Goal: Transaction & Acquisition: Purchase product/service

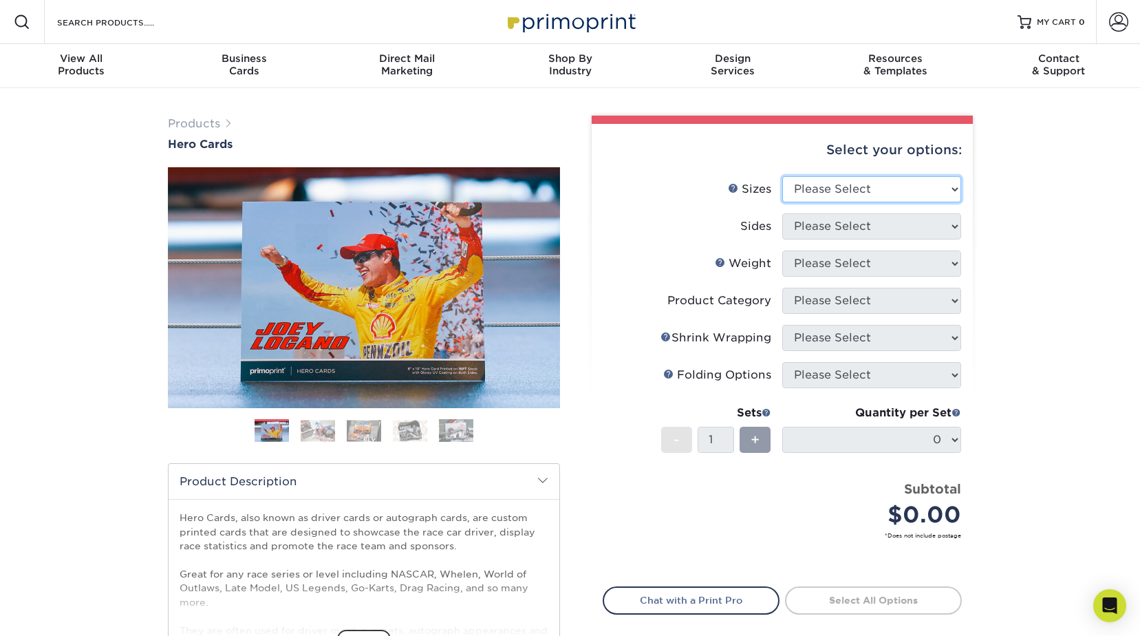
click at [954, 194] on select "Please Select 1.5" x 7" 4" x 6" 5" x 7" 6" x 8" 6" x 8.5" 6" x 9" 7" x 8.5" 7.5…" at bounding box center [871, 189] width 179 height 26
select select "5.00x7.00"
click at [782, 176] on select "Please Select 1.5" x 7" 4" x 6" 5" x 7" 6" x 8" 6" x 8.5" 6" x 9" 7" x 8.5" 7.5…" at bounding box center [871, 189] width 179 height 26
click at [957, 228] on select "Please Select Print Both Sides Print Front Only" at bounding box center [871, 226] width 179 height 26
select select "32d3c223-f82c-492b-b915-ba065a00862f"
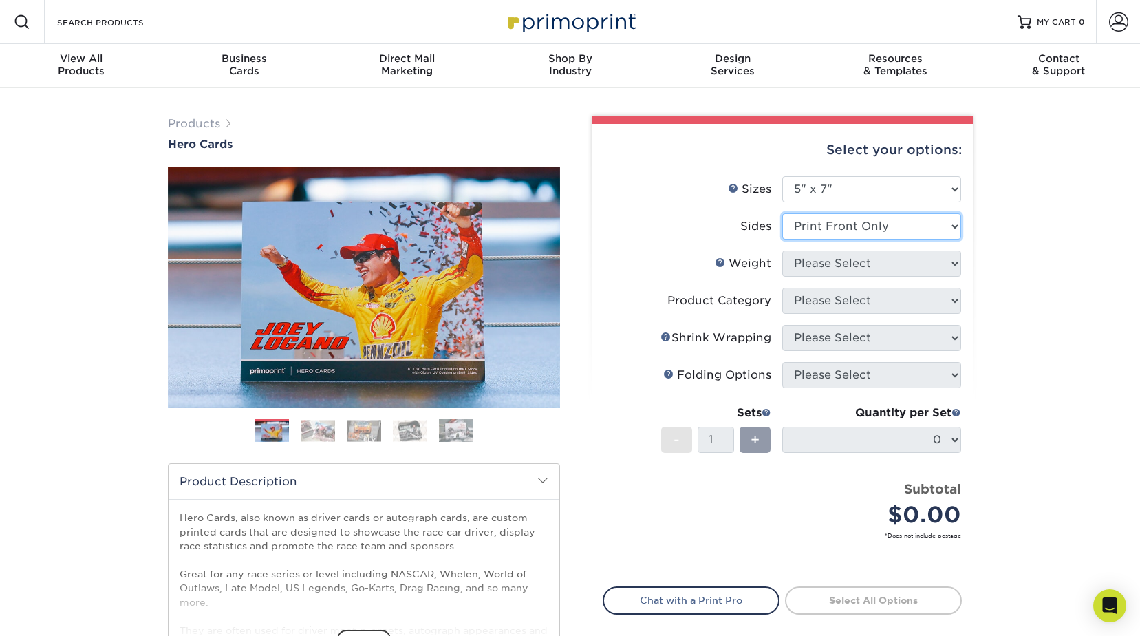
click at [782, 213] on select "Please Select Print Both Sides Print Front Only" at bounding box center [871, 226] width 179 height 26
click at [956, 265] on select "Please Select 14PT 16PT 100LB" at bounding box center [871, 263] width 179 height 26
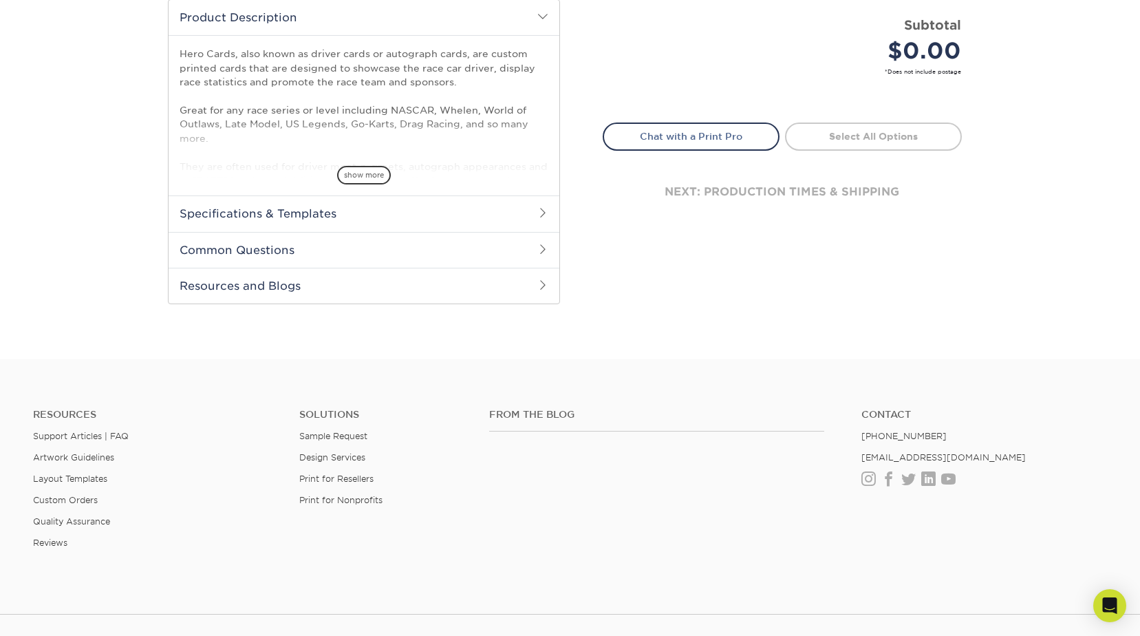
scroll to position [482, 0]
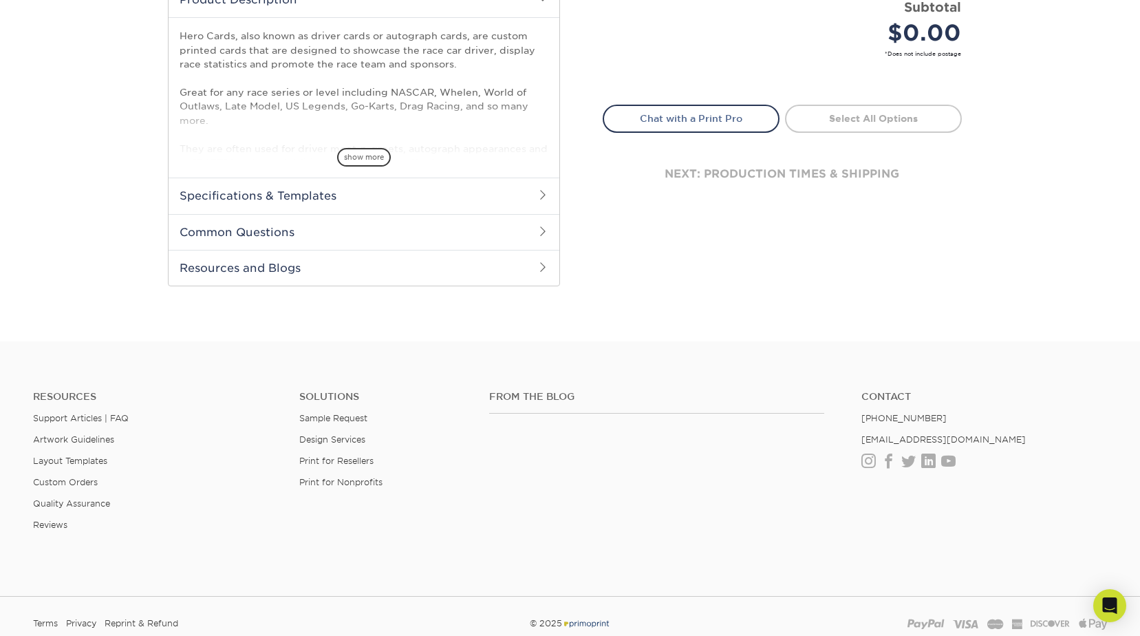
click at [545, 233] on span at bounding box center [542, 231] width 11 height 11
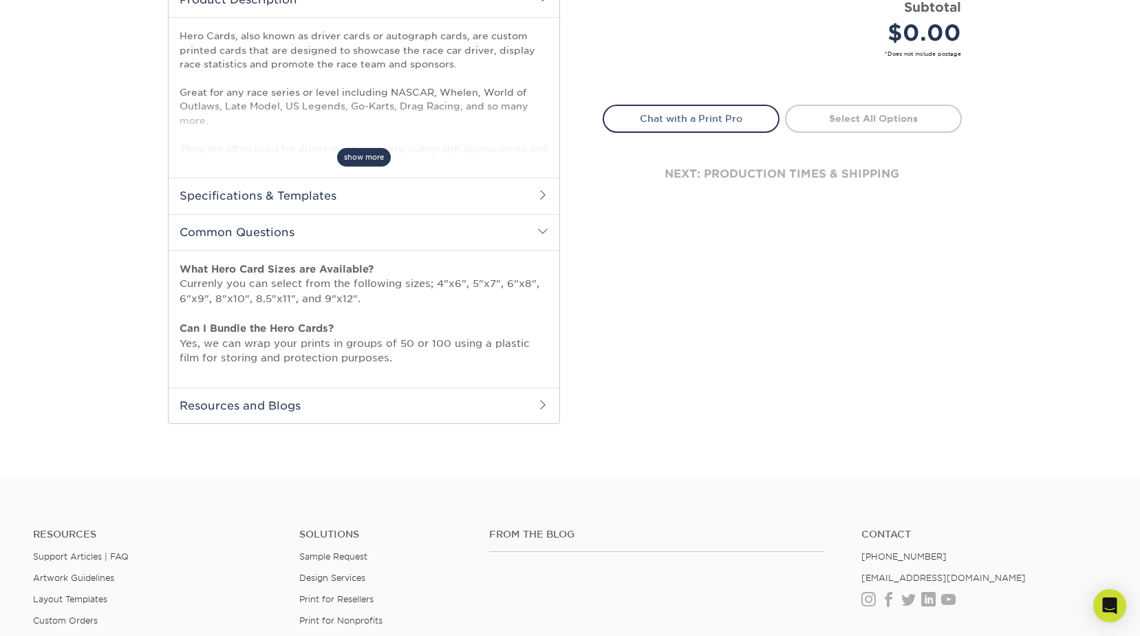
click at [365, 154] on span "show more" at bounding box center [364, 157] width 54 height 19
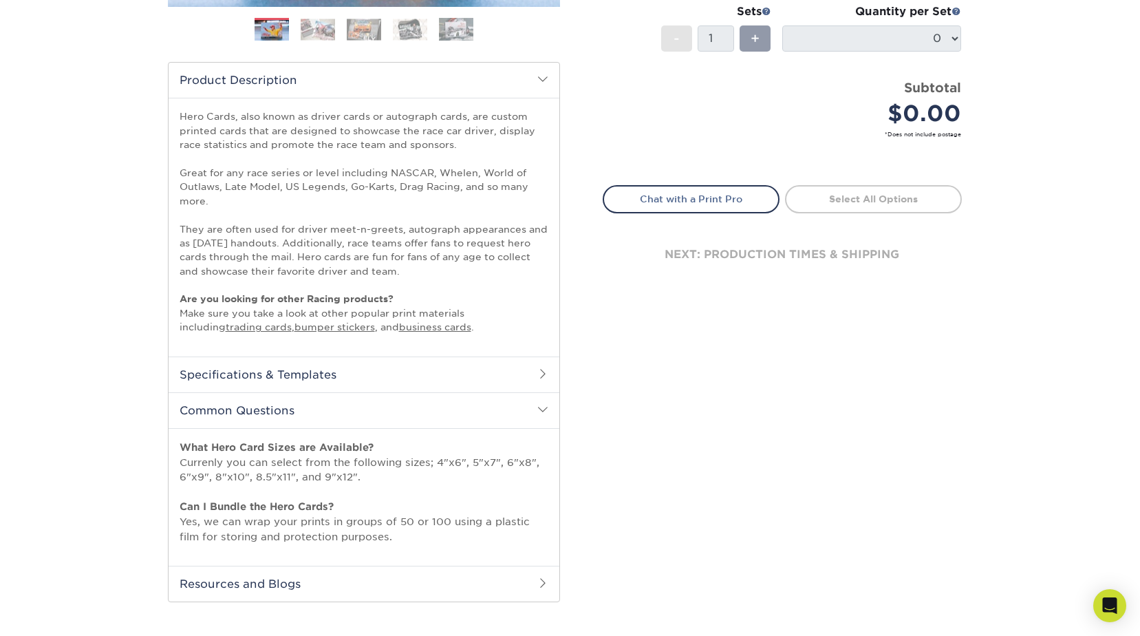
scroll to position [413, 0]
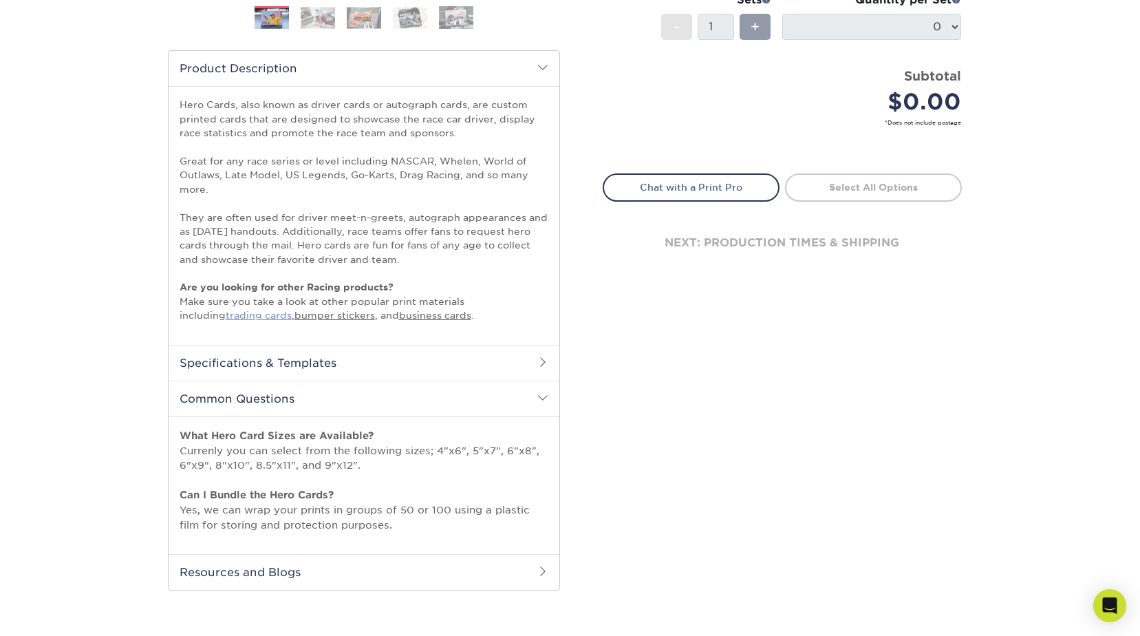
drag, startPoint x: 222, startPoint y: 314, endPoint x: 234, endPoint y: 321, distance: 14.2
click at [226, 314] on link "trading cards" at bounding box center [259, 315] width 66 height 11
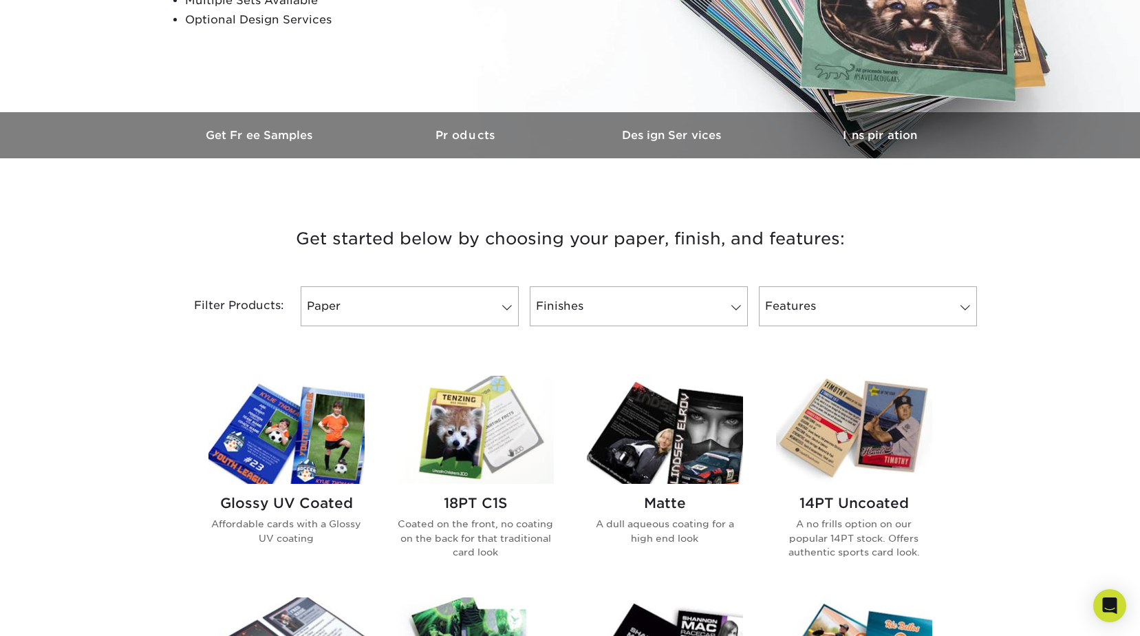
scroll to position [344, 0]
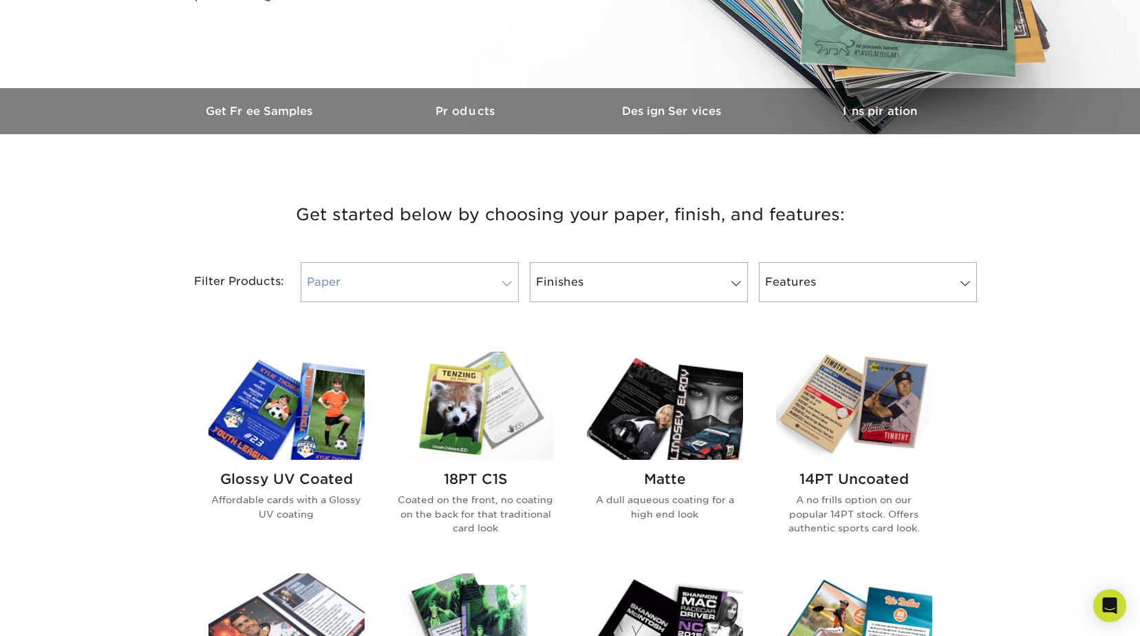
click at [506, 283] on span at bounding box center [506, 283] width 19 height 11
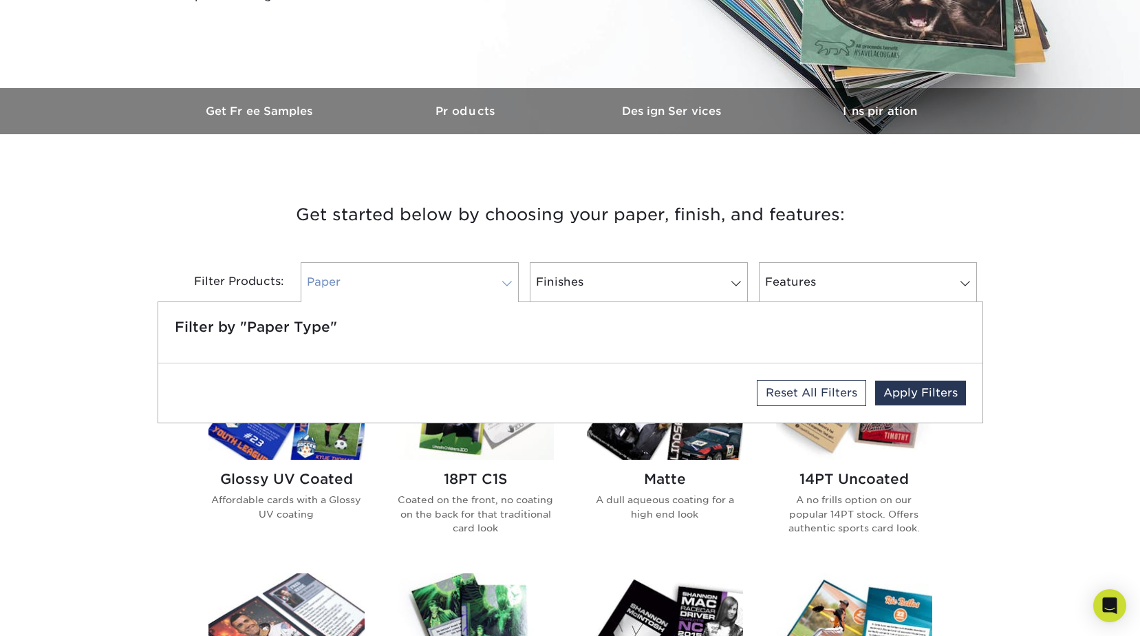
click at [506, 283] on span at bounding box center [506, 283] width 19 height 11
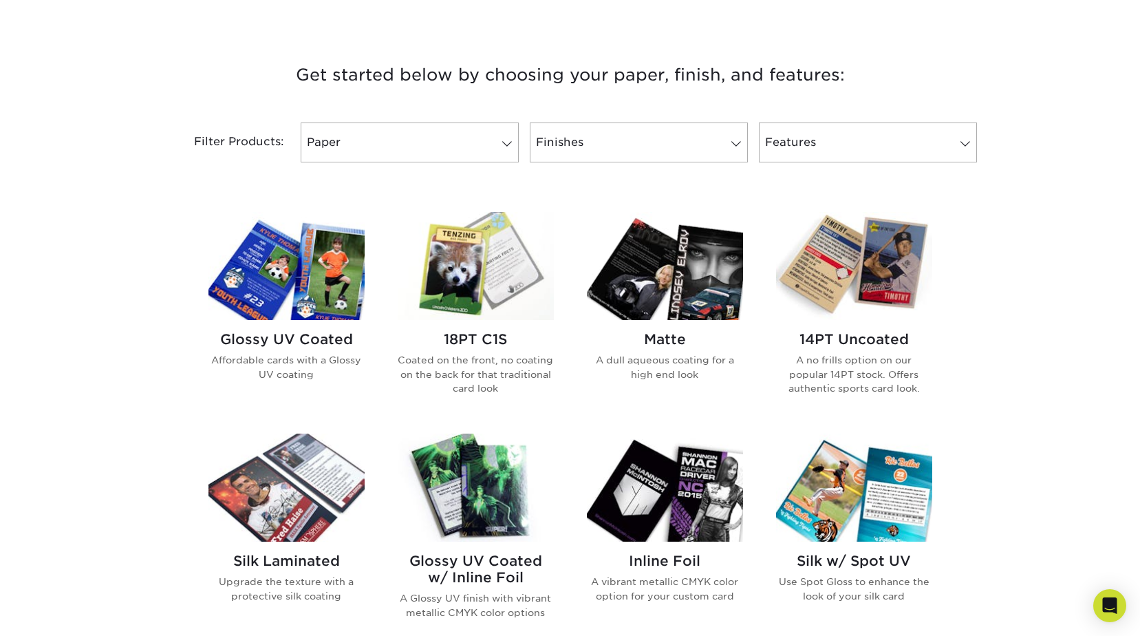
scroll to position [413, 0]
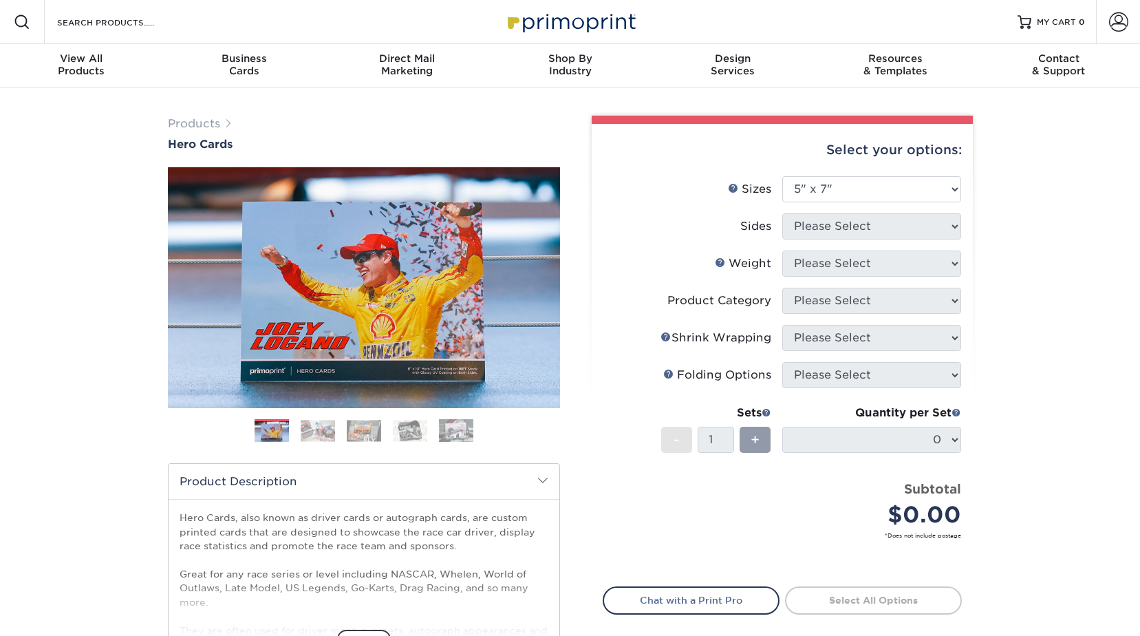
select select "5.00x7.00"
click at [1035, 236] on div "Products Hero Cards Previous Next ," at bounding box center [570, 455] width 1140 height 735
click at [892, 192] on select "Please Select 1.5" x 7" 4" x 6" 5" x 7" 6" x 8" 6" x 8.5" 6" x 9" 7" x 8.5" 7.5…" at bounding box center [871, 189] width 179 height 26
click at [782, 176] on select "Please Select 1.5" x 7" 4" x 6" 5" x 7" 6" x 8" 6" x 8.5" 6" x 9" 7" x 8.5" 7.5…" at bounding box center [871, 189] width 179 height 26
click at [963, 189] on div "Select your options: Sizes Help Sizes Please Select 1.5" x 7" 4" x 6" 5" x 7" 6…" at bounding box center [782, 416] width 381 height 584
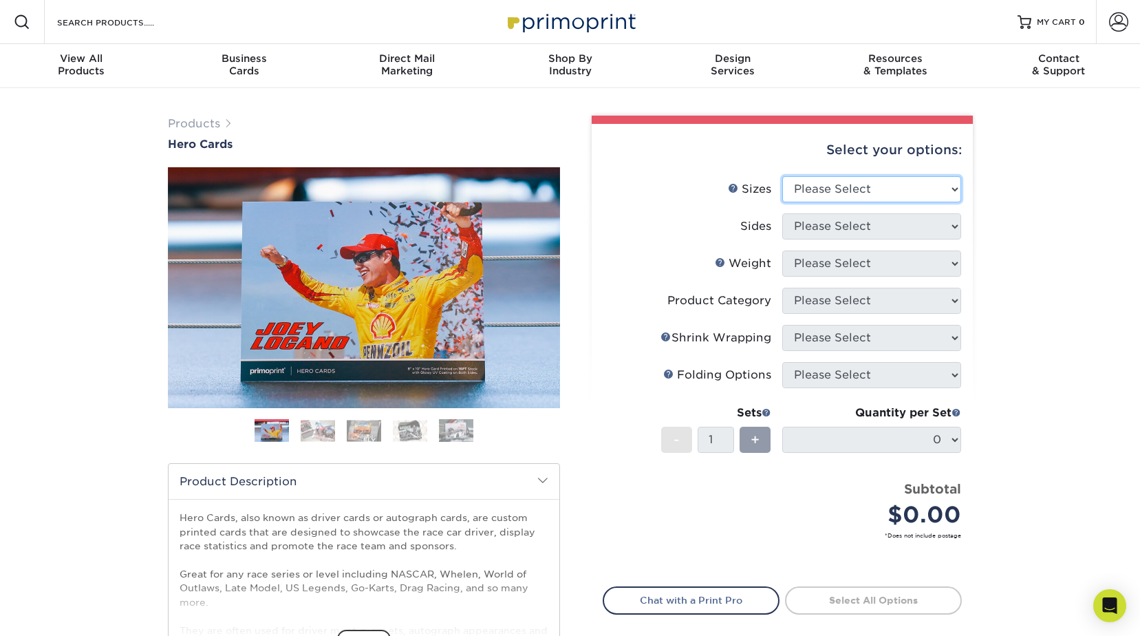
click at [959, 191] on select "Please Select 1.5" x 7" 4" x 6" 5" x 7" 6" x 8" 6" x 8.5" 6" x 9" 7" x 8.5" 7.5…" at bounding box center [871, 189] width 179 height 26
select select "5.00x7.00"
click at [782, 176] on select "Please Select 1.5" x 7" 4" x 6" 5" x 7" 6" x 8" 6" x 8.5" 6" x 9" 7" x 8.5" 7.5…" at bounding box center [871, 189] width 179 height 26
click at [956, 225] on select "Please Select Print Both Sides Print Front Only" at bounding box center [871, 226] width 179 height 26
select select "32d3c223-f82c-492b-b915-ba065a00862f"
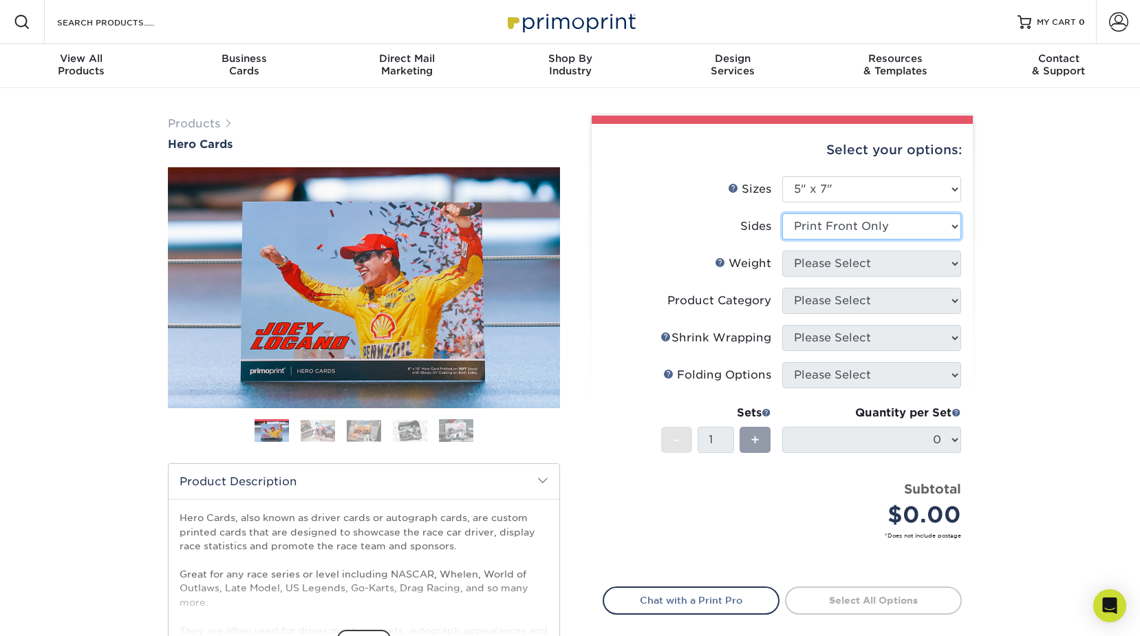
click at [782, 213] on select "Please Select Print Both Sides Print Front Only" at bounding box center [871, 226] width 179 height 26
click at [950, 264] on select "Please Select 14PT 16PT 100LB" at bounding box center [871, 263] width 179 height 26
select select "16PT"
click at [782, 250] on select "Please Select 14PT 16PT 100LB" at bounding box center [871, 263] width 179 height 26
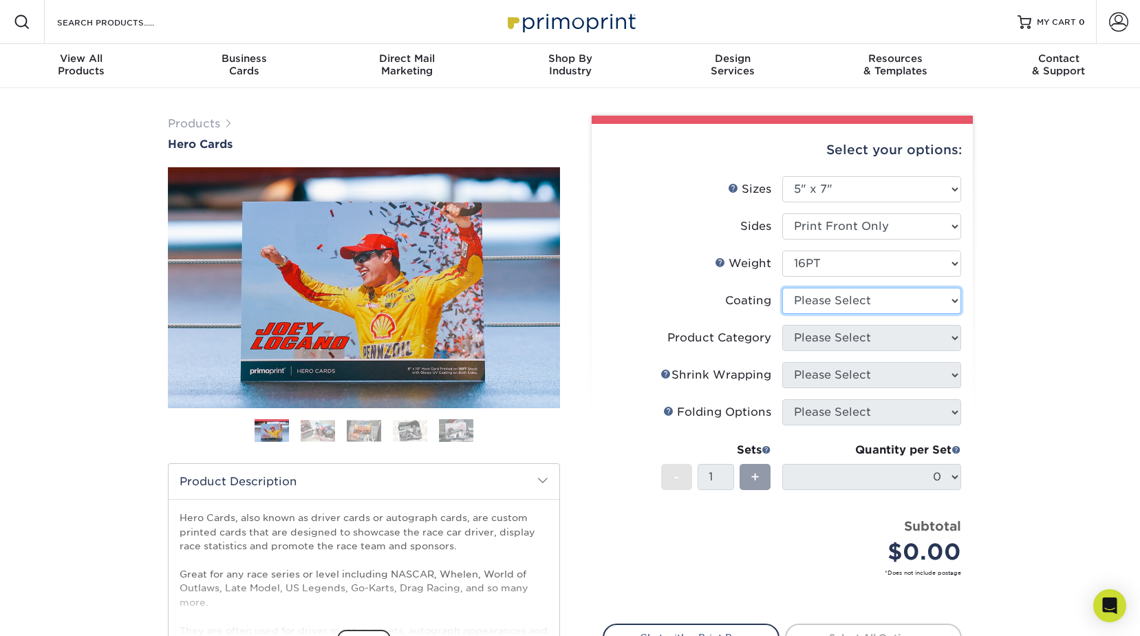
click at [957, 301] on select at bounding box center [871, 301] width 179 height 26
drag, startPoint x: 1063, startPoint y: 316, endPoint x: 1063, endPoint y: 248, distance: 68.1
click at [1063, 316] on div "Products Hero Cards Previous Next ," at bounding box center [570, 455] width 1140 height 735
click at [954, 303] on select at bounding box center [871, 301] width 179 height 26
select select "1e8116af-acfc-44b1-83dc-8181aa338834"
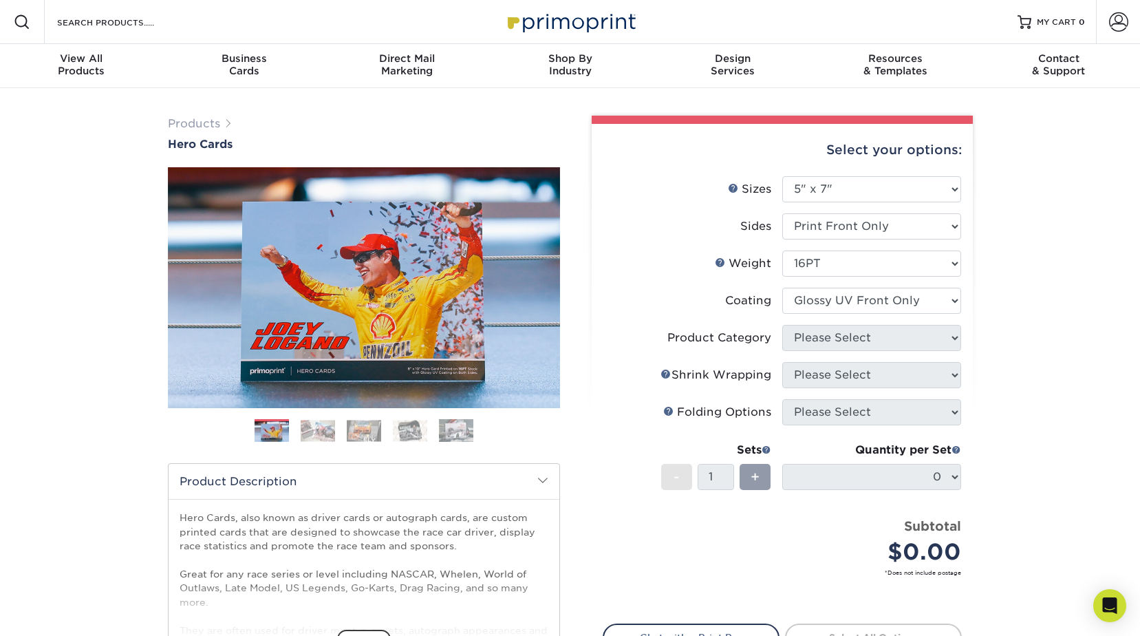
click at [782, 288] on select at bounding box center [871, 301] width 179 height 26
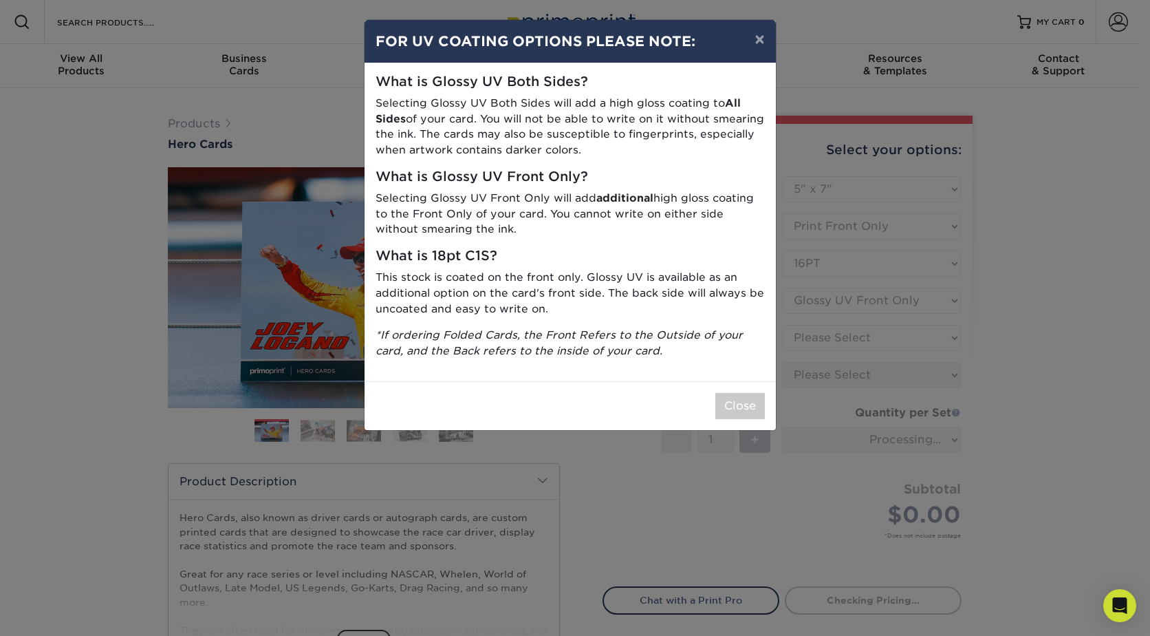
click at [748, 419] on div "Close" at bounding box center [570, 405] width 411 height 49
click at [754, 405] on button "Close" at bounding box center [741, 406] width 50 height 26
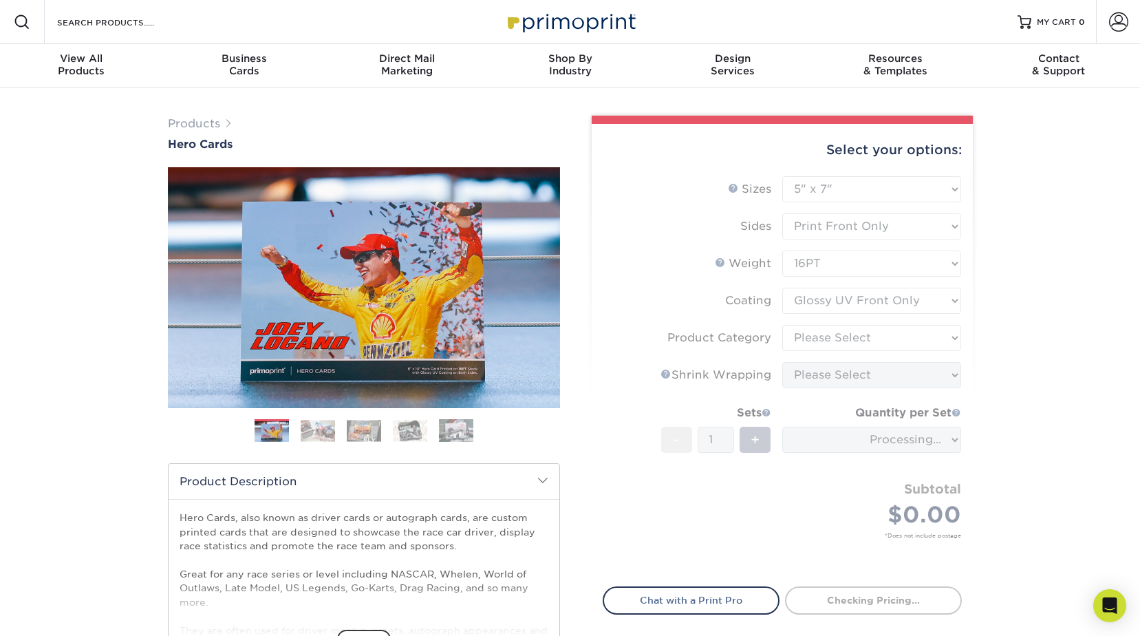
click at [958, 341] on form "Sizes Help Sizes Please Select 1.5" x 7" 4" x 6" 5" x 7" 6" x 8" 6" x 8.5" 6" x…" at bounding box center [782, 373] width 359 height 394
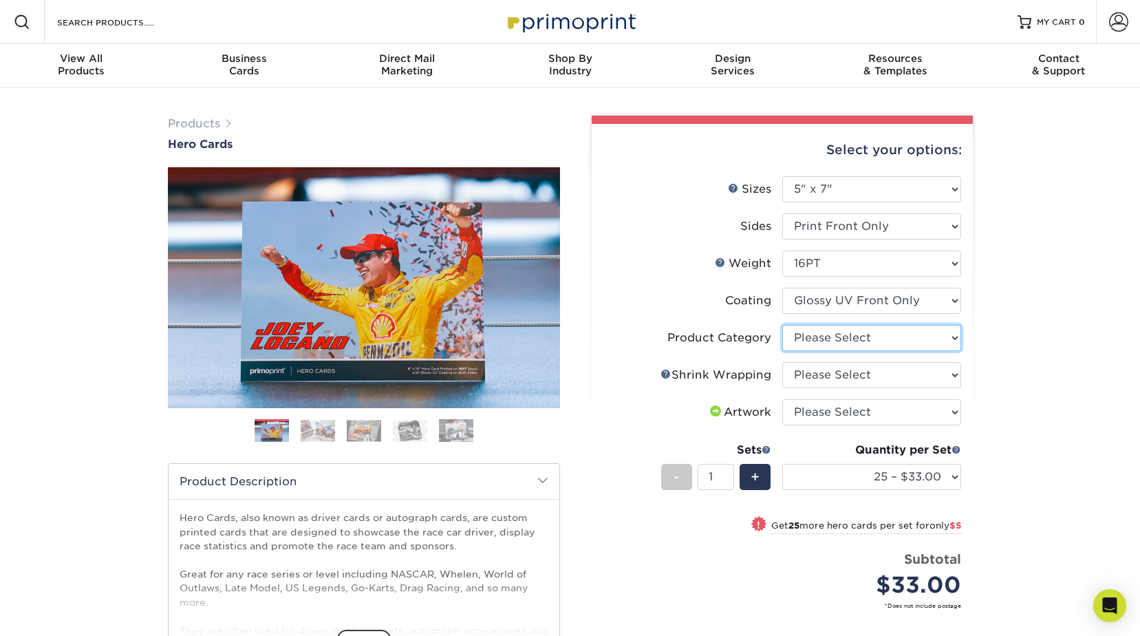
click at [953, 333] on select "Please Select Postcards" at bounding box center [871, 338] width 179 height 26
select select "9b7272e0-d6c8-4c3c-8e97-d3a1bcdab858"
click at [782, 325] on select "Please Select Postcards" at bounding box center [871, 338] width 179 height 26
click at [952, 378] on select "Please Select No Shrink Wrapping Shrink Wrap 100 Per Package Shrink Wrap 50 Per…" at bounding box center [871, 375] width 179 height 26
select select "eb9de9fe-80eb-4931-8869-fba0fd6c3181"
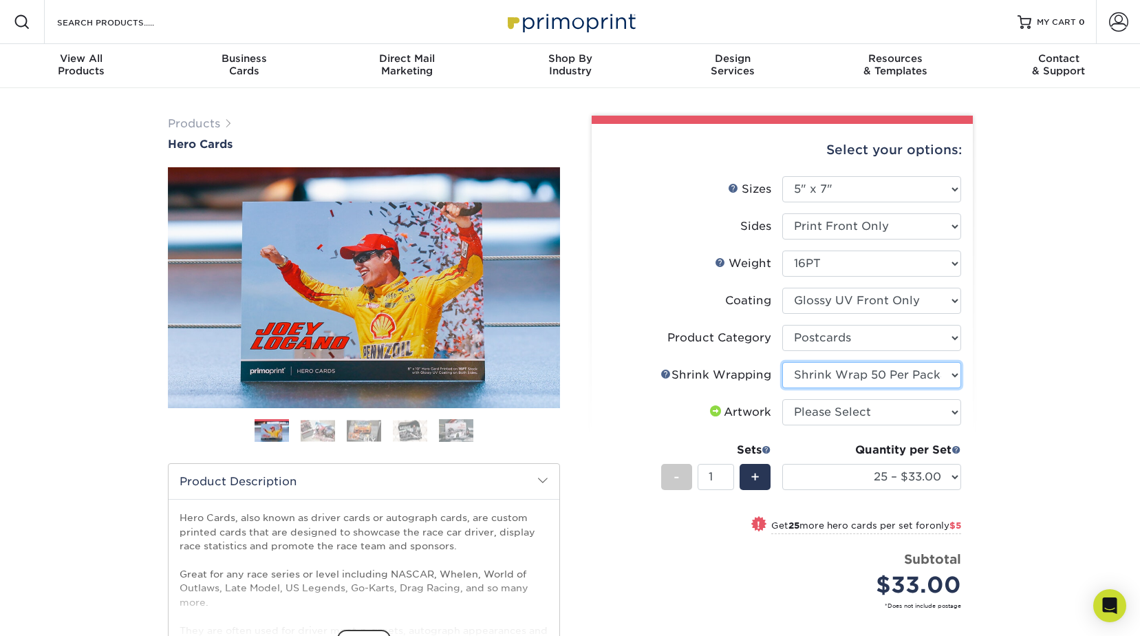
click at [782, 362] on select "Please Select No Shrink Wrapping Shrink Wrap 100 Per Package Shrink Wrap 50 Per…" at bounding box center [871, 375] width 179 height 26
select select "500 – $206.50"
click at [955, 411] on select "Please Select I will upload files I need a design - $150" at bounding box center [871, 412] width 179 height 26
select select "upload"
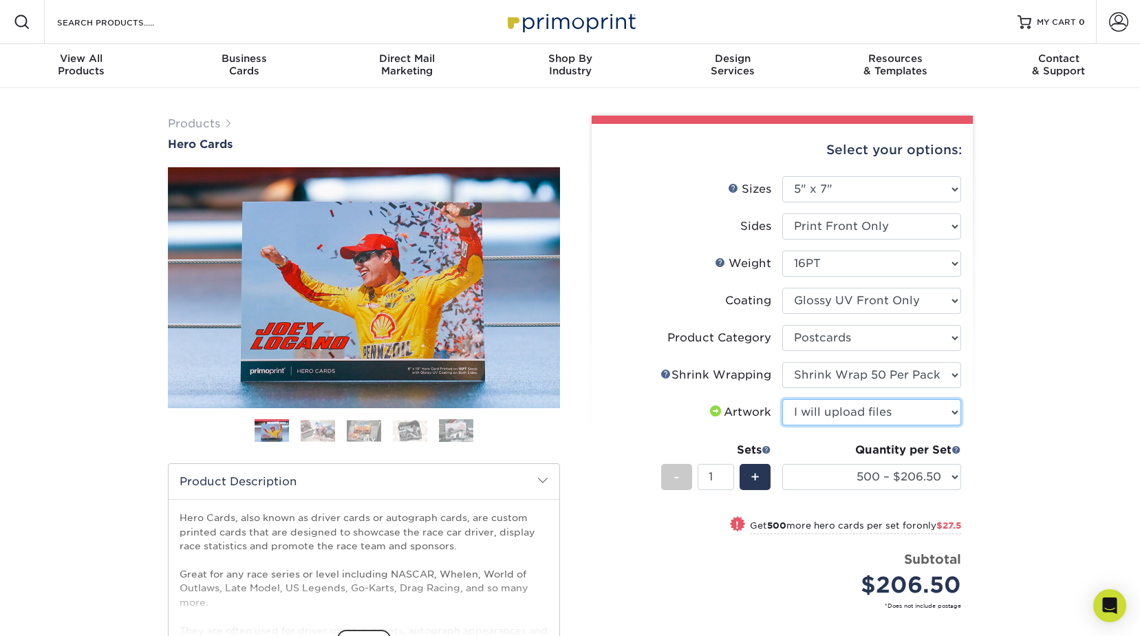
click at [782, 399] on select "Please Select I will upload files I need a design - $150" at bounding box center [871, 412] width 179 height 26
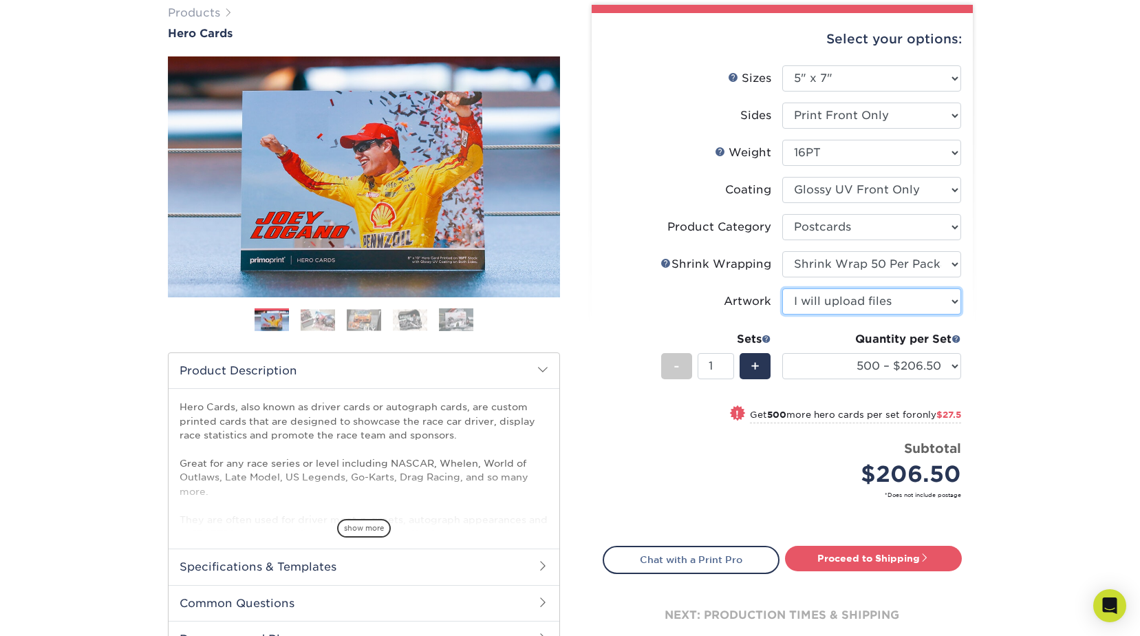
scroll to position [138, 0]
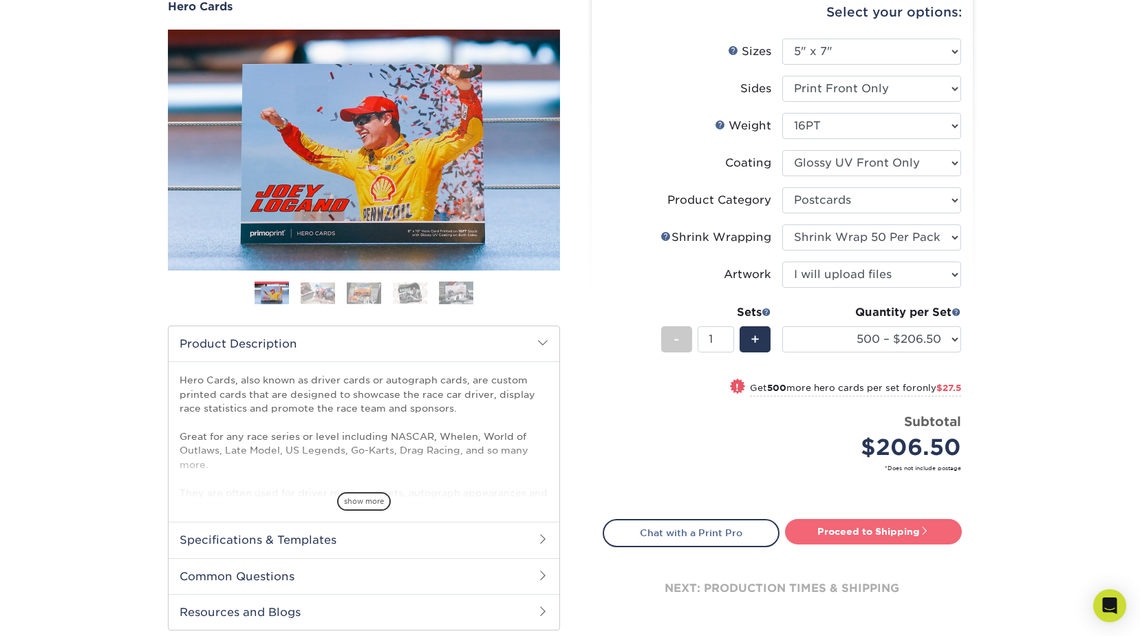
click at [891, 533] on link "Proceed to Shipping" at bounding box center [873, 531] width 177 height 25
type input "Set 1"
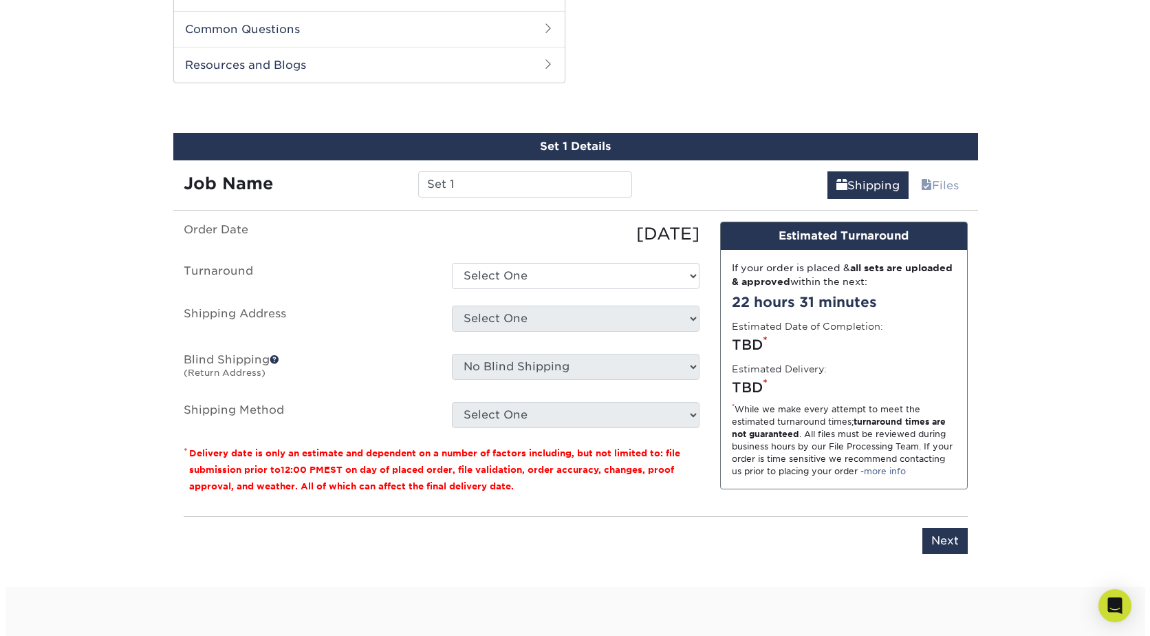
scroll to position [700, 0]
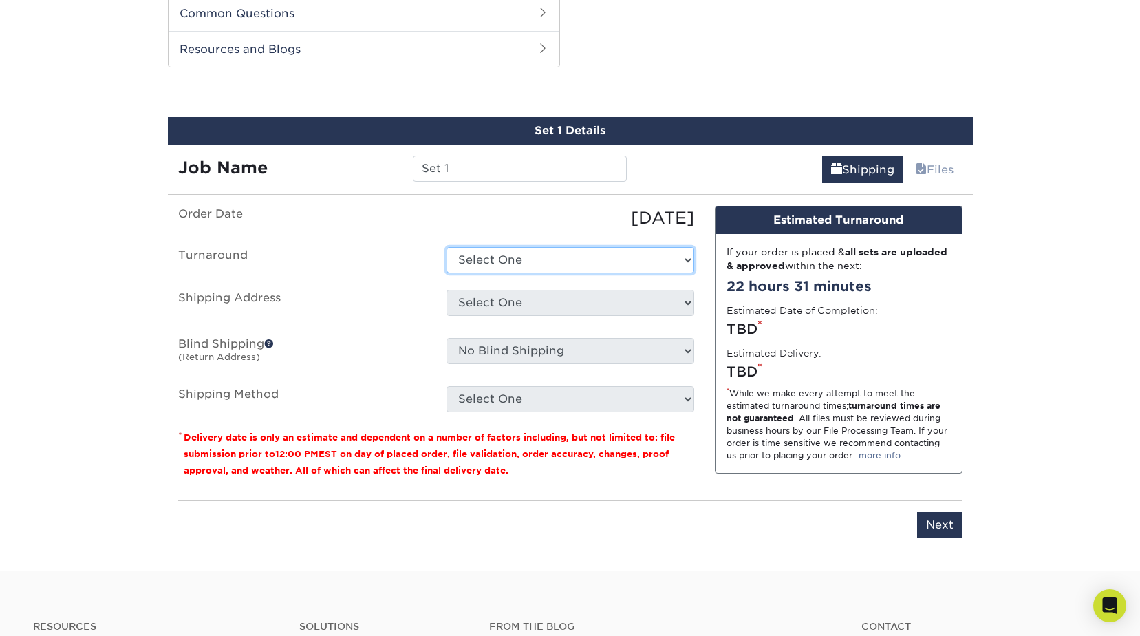
click at [685, 257] on select "Select One 2-4 Business Days 2 Day Next Business Day" at bounding box center [571, 260] width 248 height 26
select select "aac2bb17-e4a2-40ba-8ce9-6db263ca8f4d"
click at [447, 247] on select "Select One 2-4 Business Days 2 Day Next Business Day" at bounding box center [571, 260] width 248 height 26
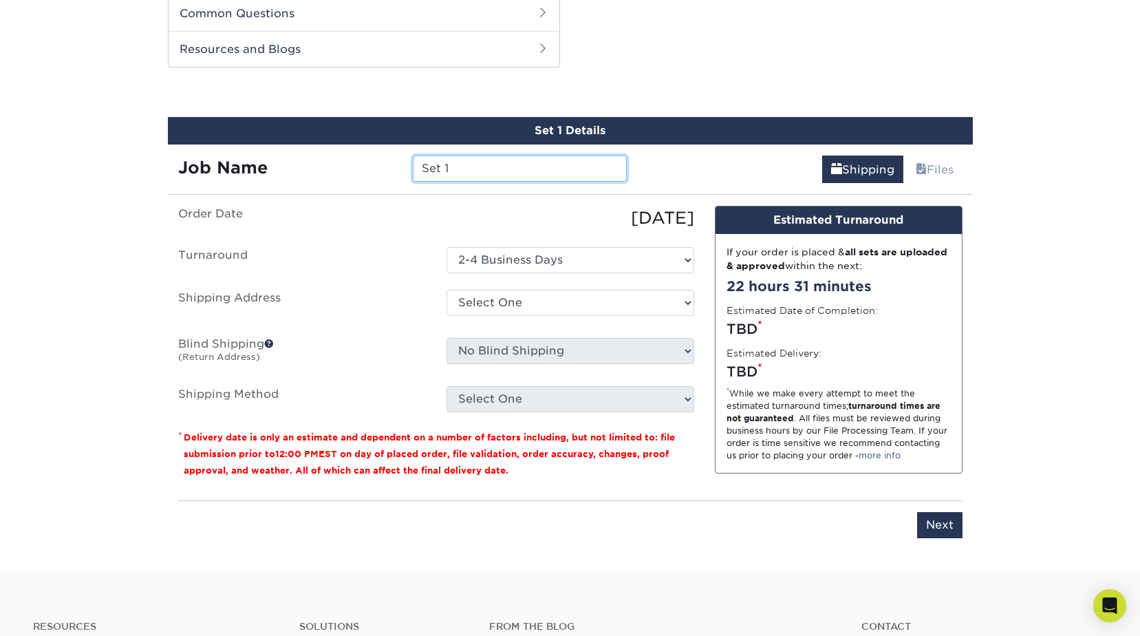
click at [466, 173] on input "Set 1" at bounding box center [520, 168] width 214 height 26
type input "S"
type input "Muskrat Racing"
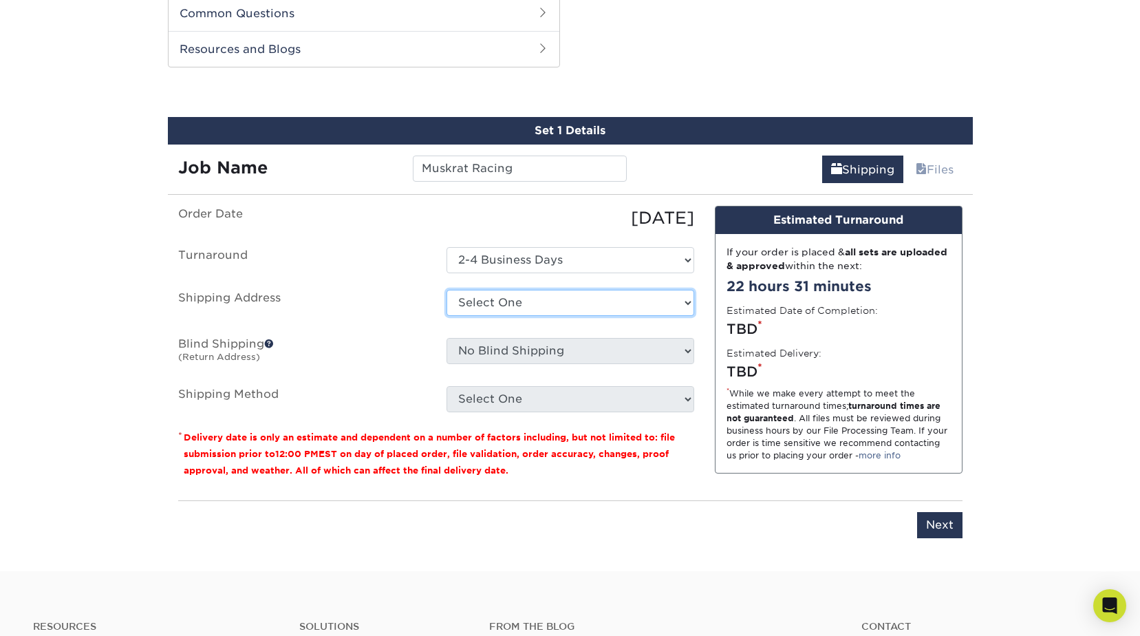
click at [686, 304] on select "Select One + Add New Address - Login" at bounding box center [571, 303] width 248 height 26
select select "newaddress"
click at [447, 290] on select "Select One + Add New Address - Login" at bounding box center [571, 303] width 248 height 26
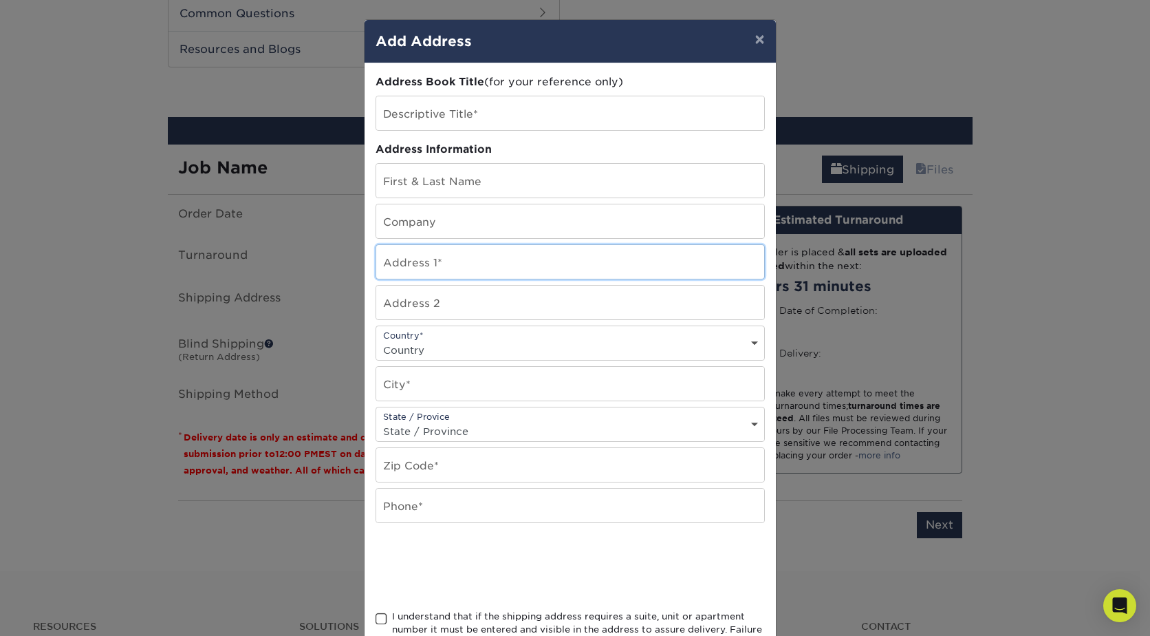
click at [453, 267] on input "text" at bounding box center [570, 262] width 388 height 34
type input "[STREET_ADDRESS]"
type input "Muskrat Racing"
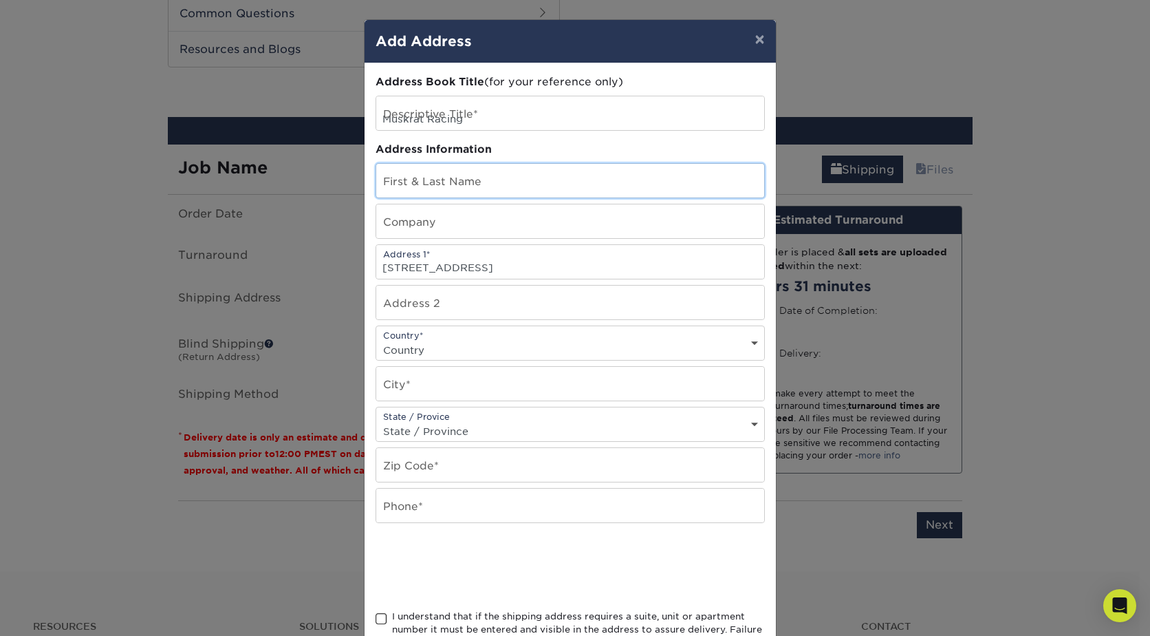
type input "[PERSON_NAME]"
type input "Muskrat Racing"
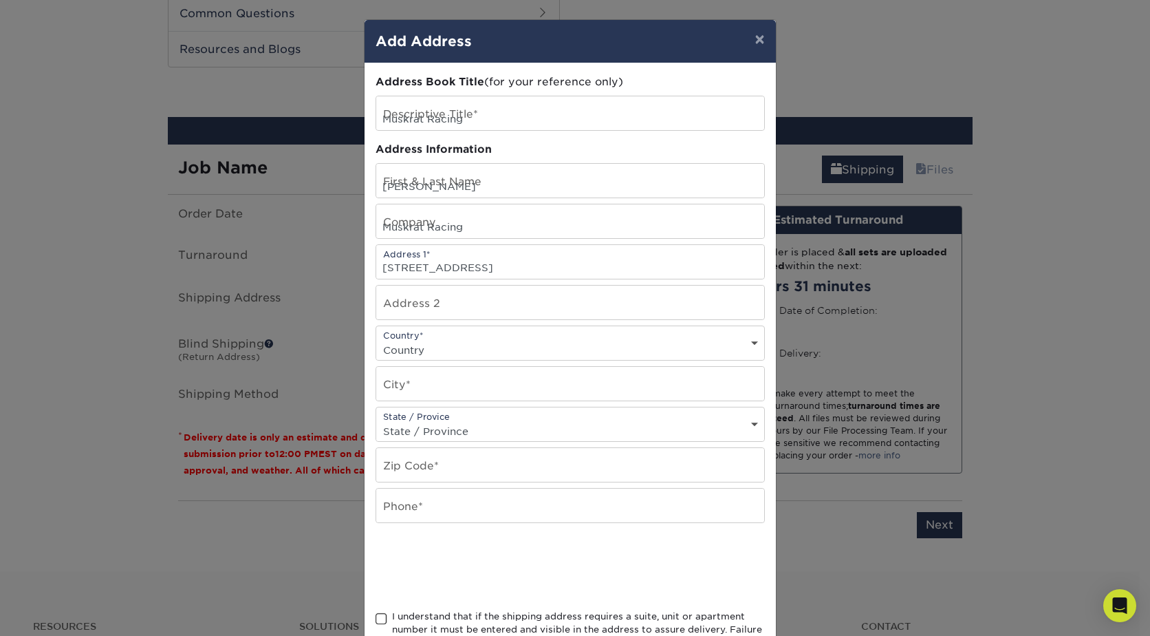
select select "US"
type input "[PERSON_NAME]"
select select "OK"
type input "74960"
type input "9185752992"
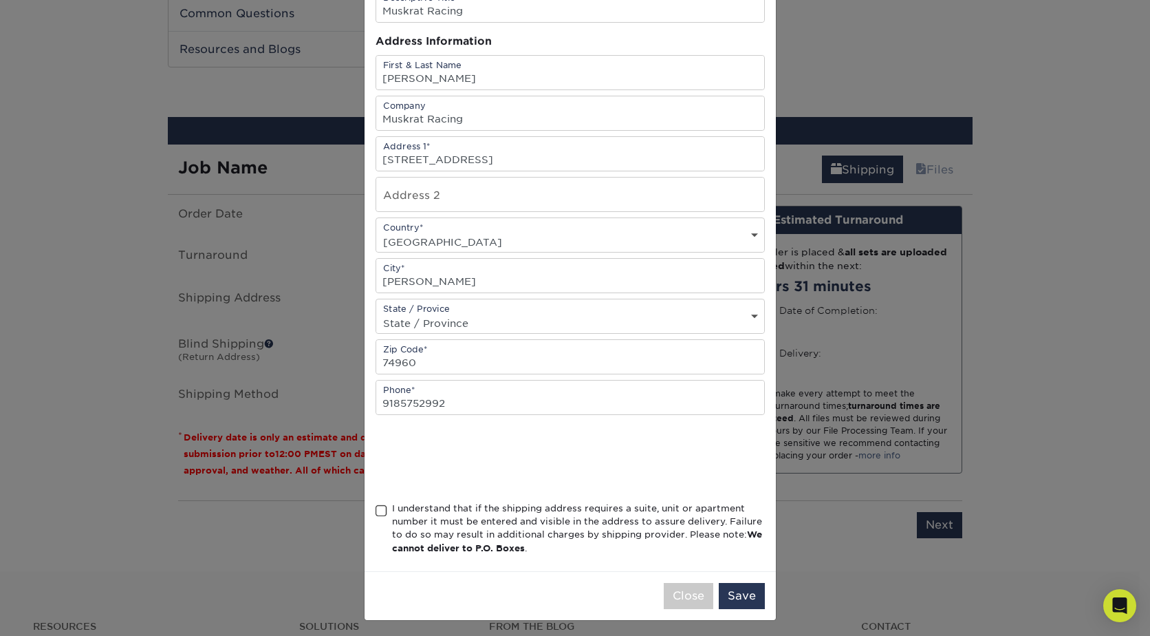
scroll to position [112, 0]
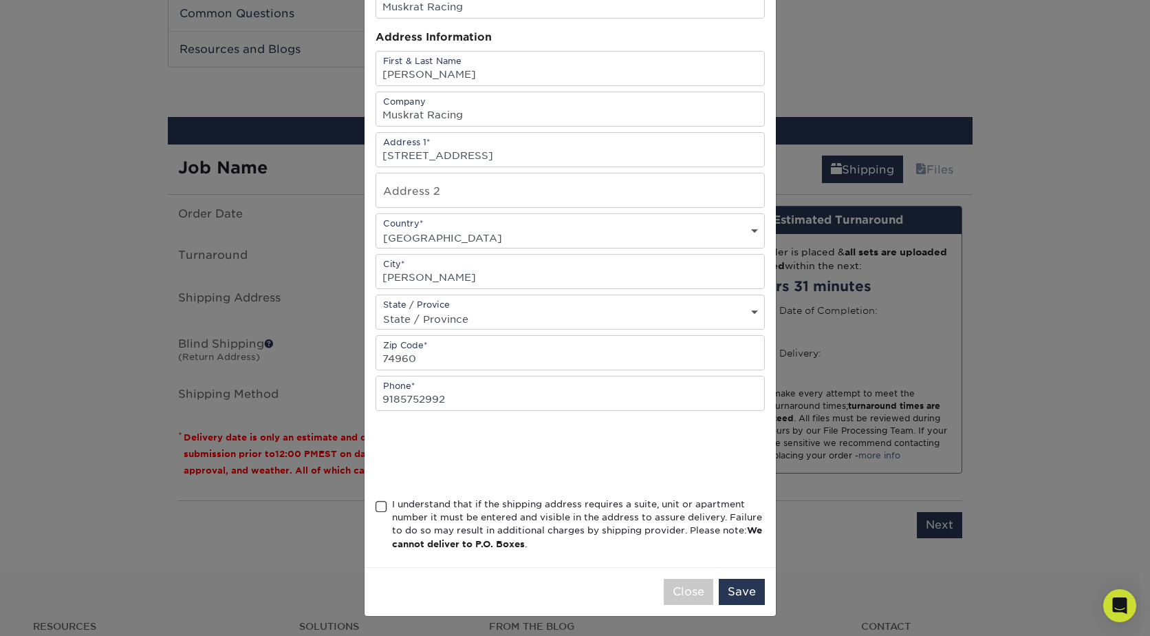
click at [376, 508] on span at bounding box center [382, 506] width 12 height 13
click at [0, 0] on input "I understand that if the shipping address requires a suite, unit or apartment n…" at bounding box center [0, 0] width 0 height 0
click at [744, 594] on button "Save" at bounding box center [742, 592] width 46 height 26
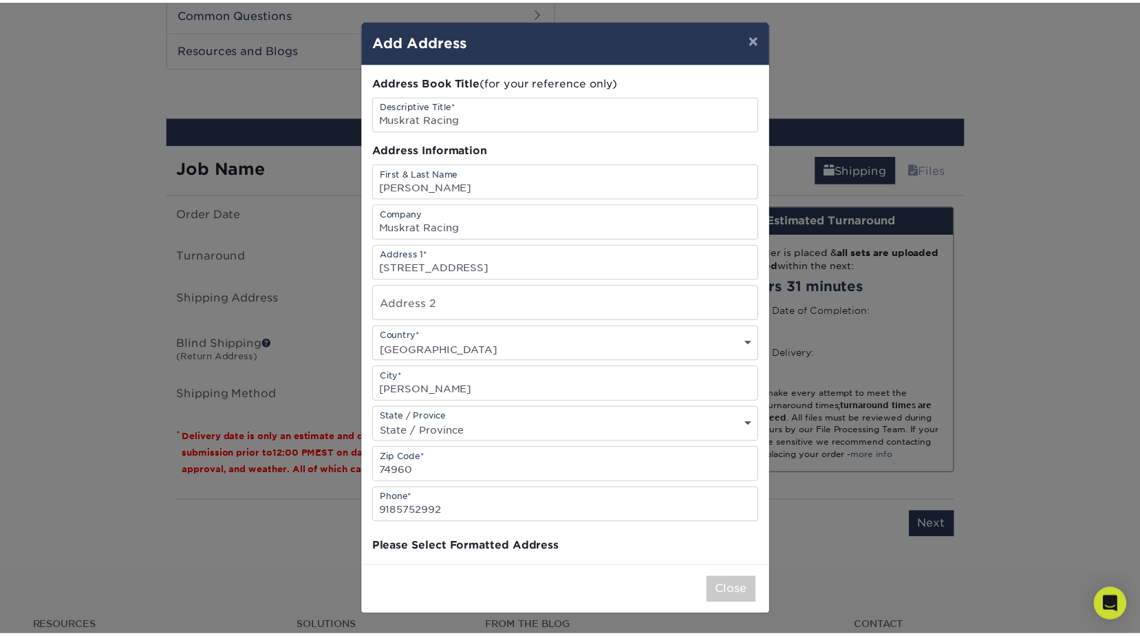
scroll to position [0, 0]
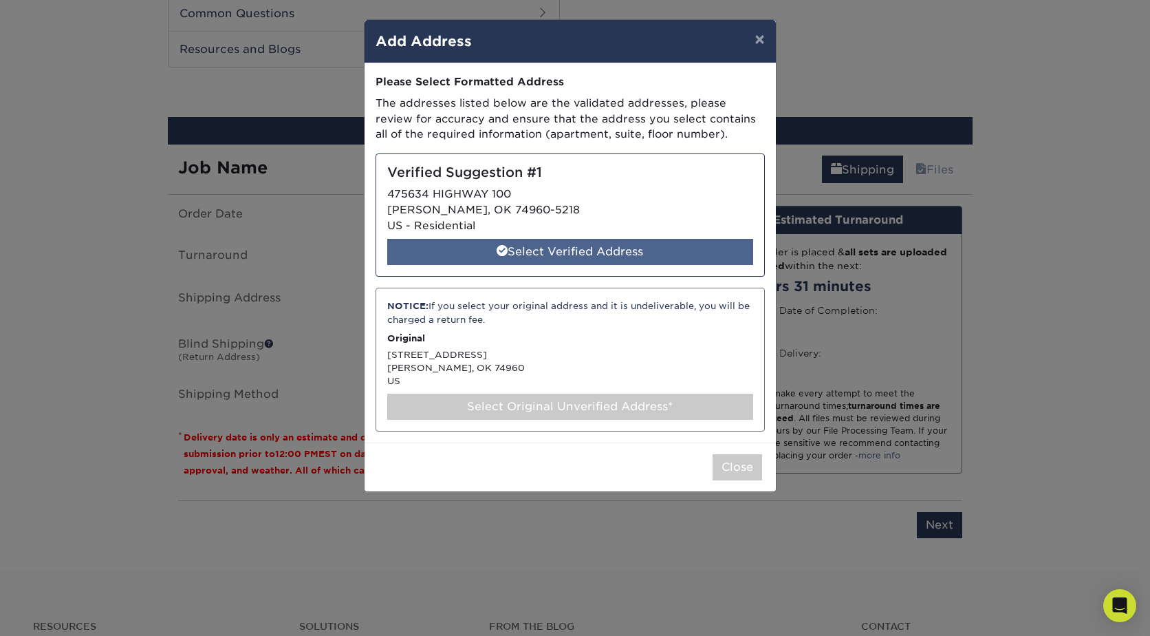
click at [603, 245] on div "Select Verified Address" at bounding box center [570, 252] width 366 height 26
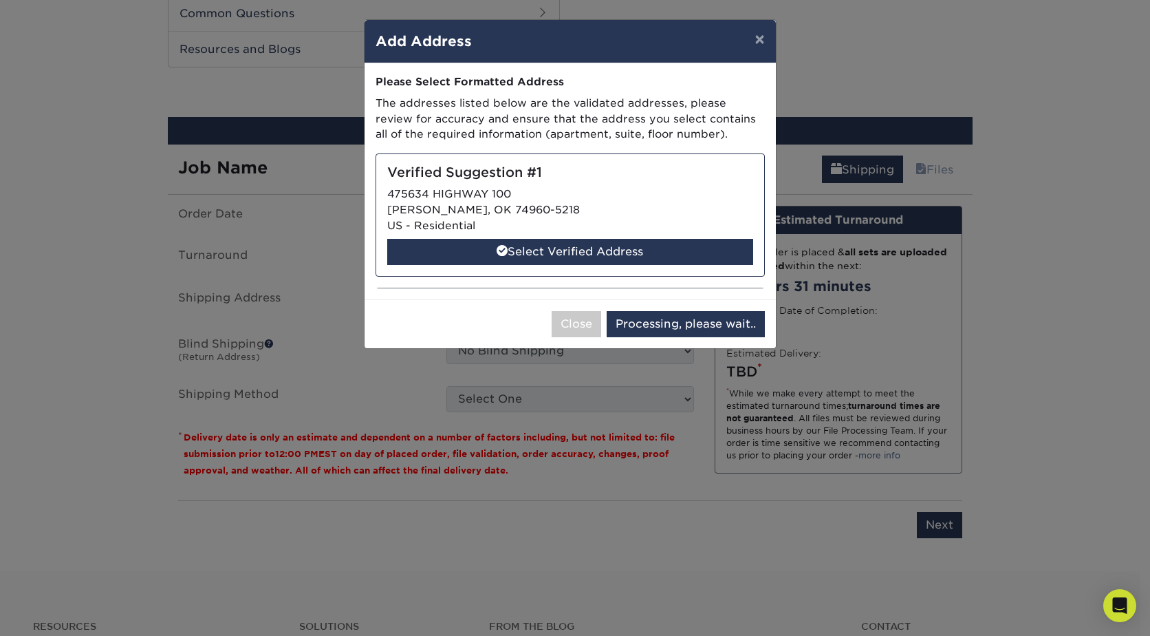
select select "285083"
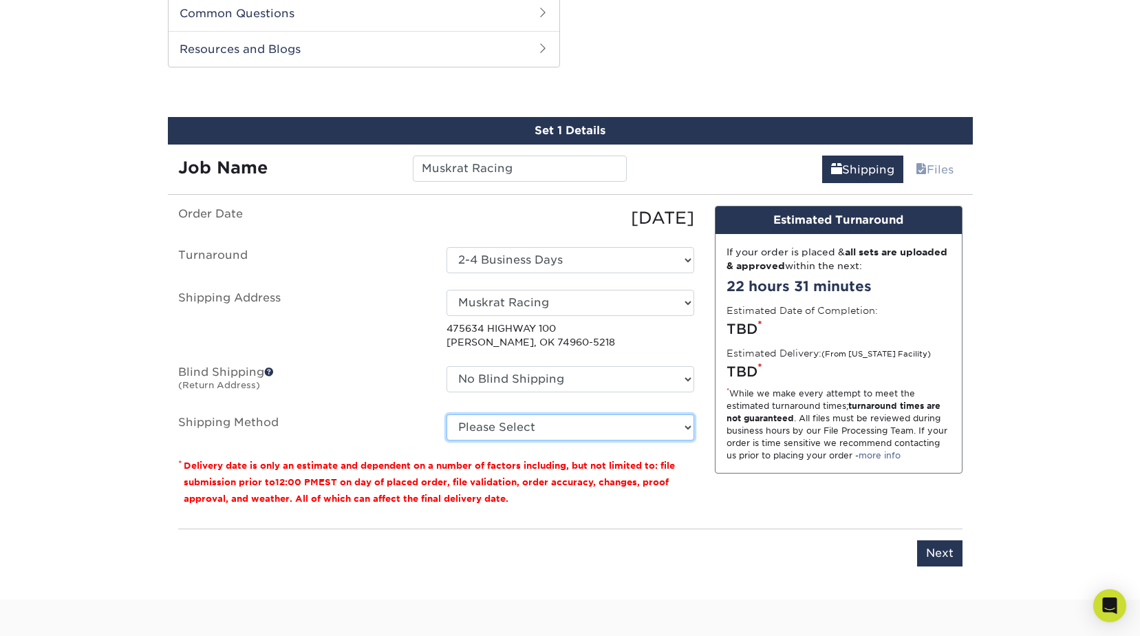
click at [689, 428] on select "Please Select Ground Shipping (+$40.64) 3 Day Shipping Service (+$46.67) 2 Day …" at bounding box center [571, 427] width 248 height 26
select select "12"
click at [447, 414] on select "Please Select Ground Shipping (+$40.64) 3 Day Shipping Service (+$46.67) 2 Day …" at bounding box center [571, 427] width 248 height 26
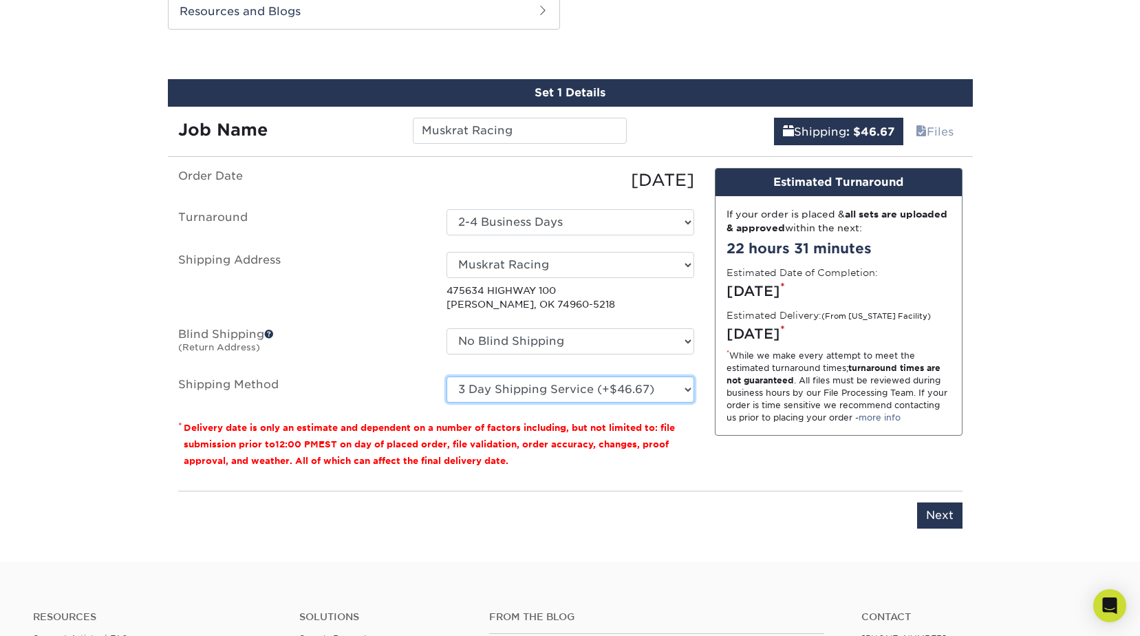
scroll to position [769, 0]
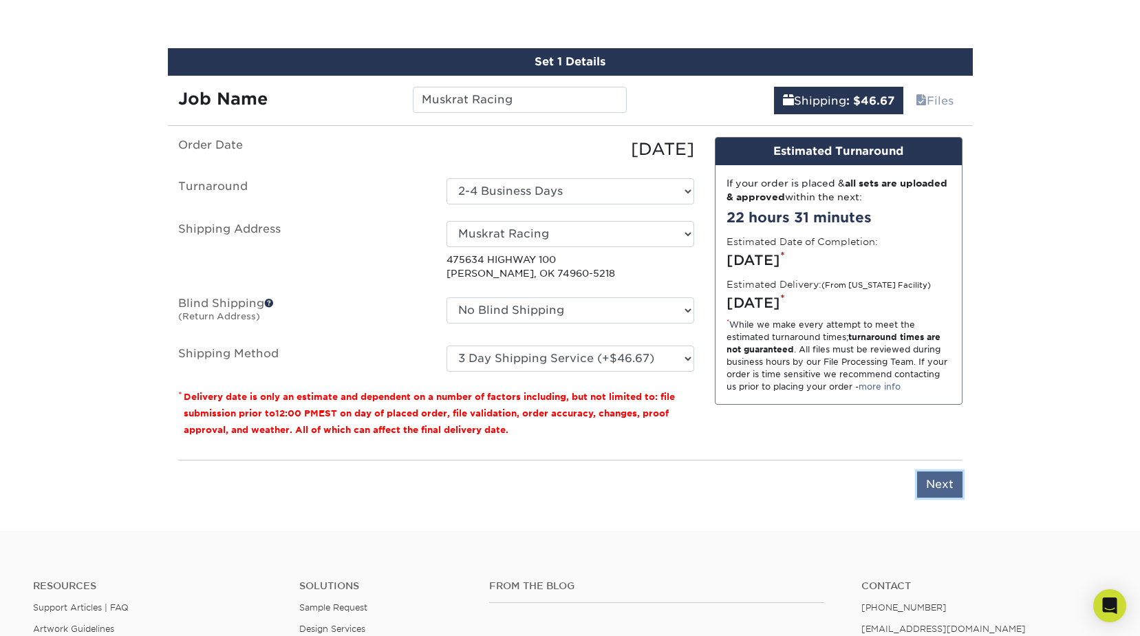
click at [942, 484] on input "Next" at bounding box center [939, 484] width 45 height 26
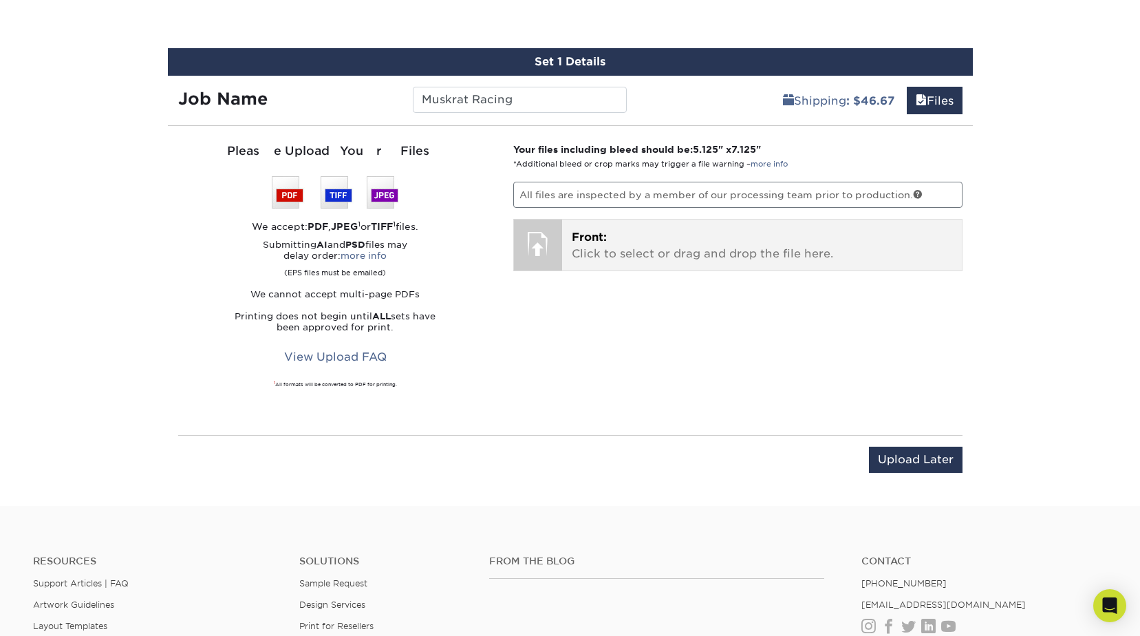
click at [614, 246] on p "Front: Click to select or drag and drop the file here." at bounding box center [762, 245] width 380 height 33
